Goal: Complete application form

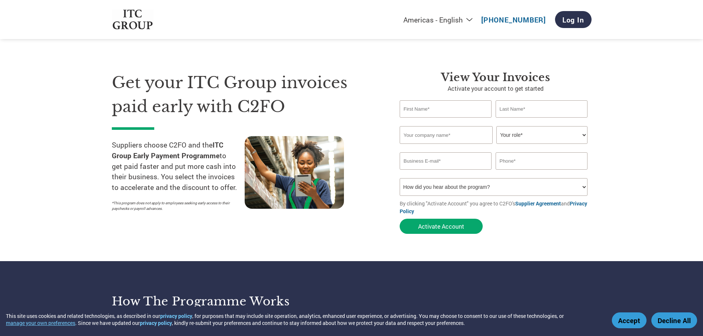
select select "en-[GEOGRAPHIC_DATA]"
click at [496, 186] on select "How did you hear about the program? Received a letter Email Social Media Online…" at bounding box center [494, 187] width 188 height 18
click at [421, 107] on input "text" at bounding box center [446, 108] width 92 height 17
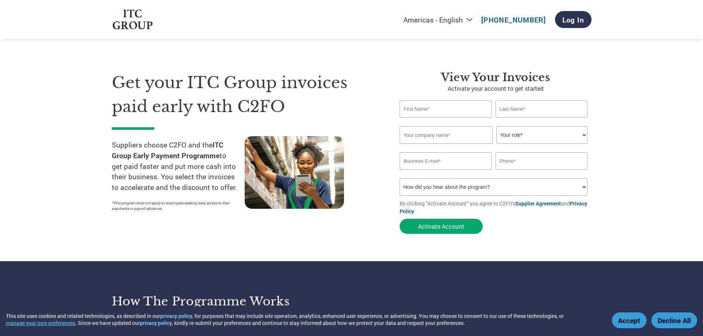
click at [524, 107] on input "text" at bounding box center [542, 108] width 92 height 17
click at [436, 136] on input "text" at bounding box center [446, 135] width 93 height 18
click at [521, 137] on select "Your role* CFO Controller Credit Manager Finance Director Treasurer CEO Preside…" at bounding box center [541, 135] width 91 height 18
select select "ACCOUNTING"
click at [496, 126] on select "Your role* CFO Controller Credit Manager Finance Director Treasurer CEO Preside…" at bounding box center [541, 135] width 91 height 18
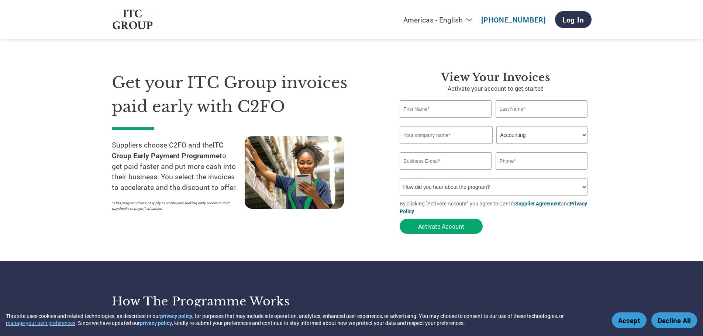
click at [446, 167] on input "email" at bounding box center [446, 160] width 92 height 17
click at [502, 162] on input "text" at bounding box center [542, 160] width 92 height 17
click at [444, 184] on select "How did you hear about the program? Received a letter Email Social Media Online…" at bounding box center [494, 187] width 188 height 18
click at [375, 69] on div "Get your ITC Group invoices paid early with C2FO Suppliers choose C2FO and the …" at bounding box center [352, 139] width 480 height 196
